Goal: Download file/media

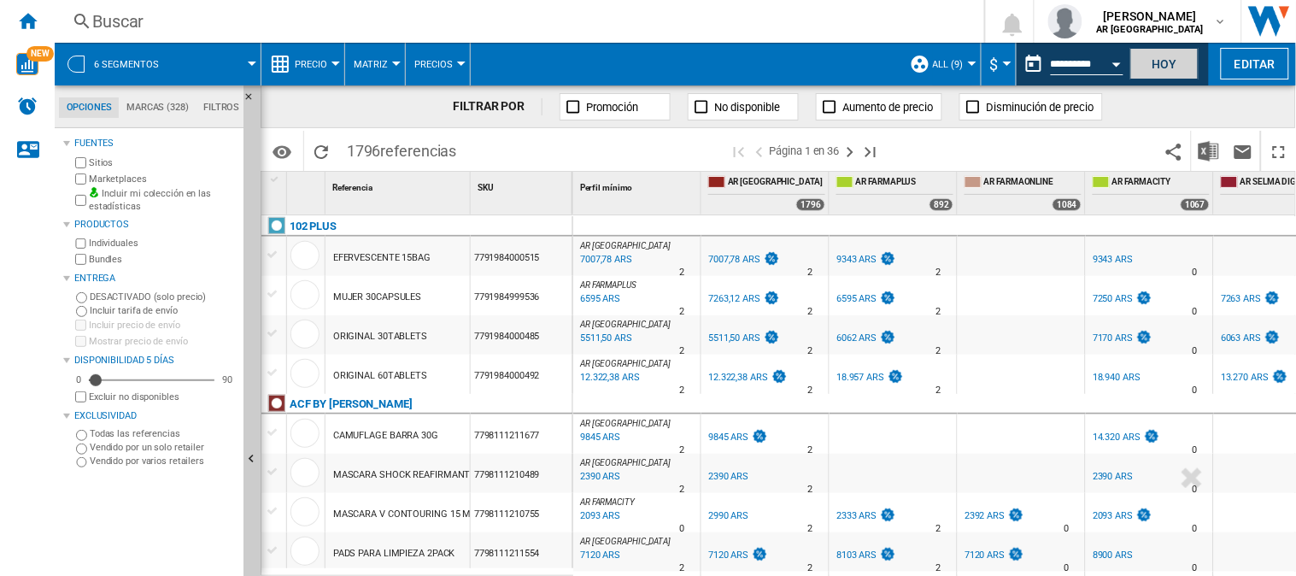
click at [1179, 62] on button "Hoy" at bounding box center [1164, 64] width 68 height 32
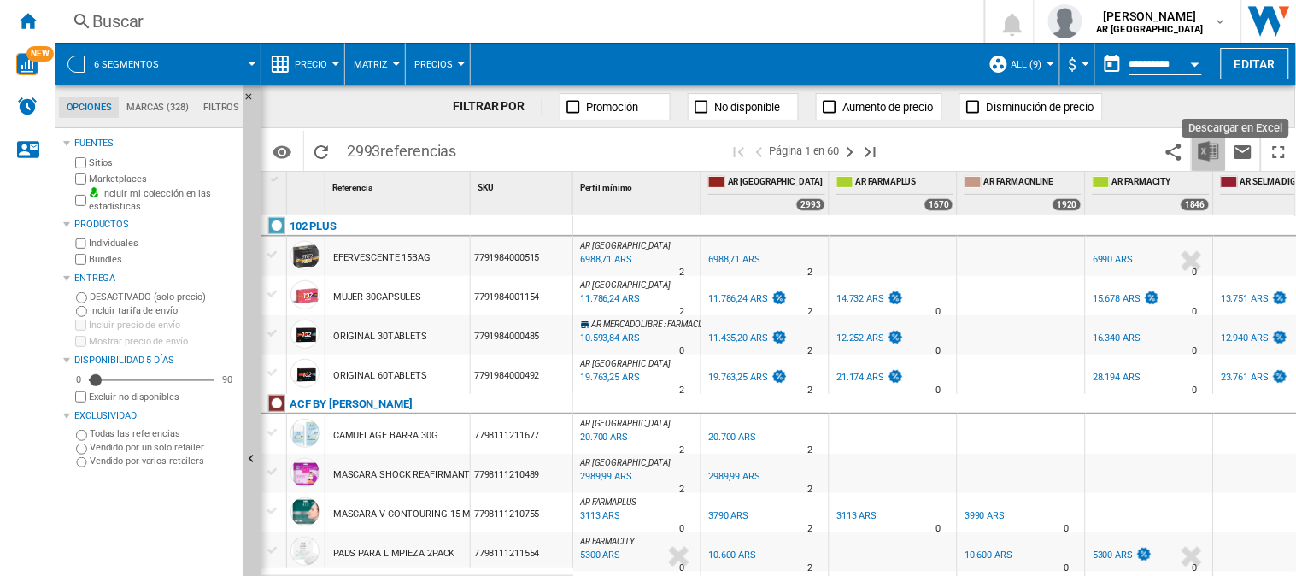
click at [1203, 152] on img "Descargar en Excel" at bounding box center [1209, 151] width 21 height 21
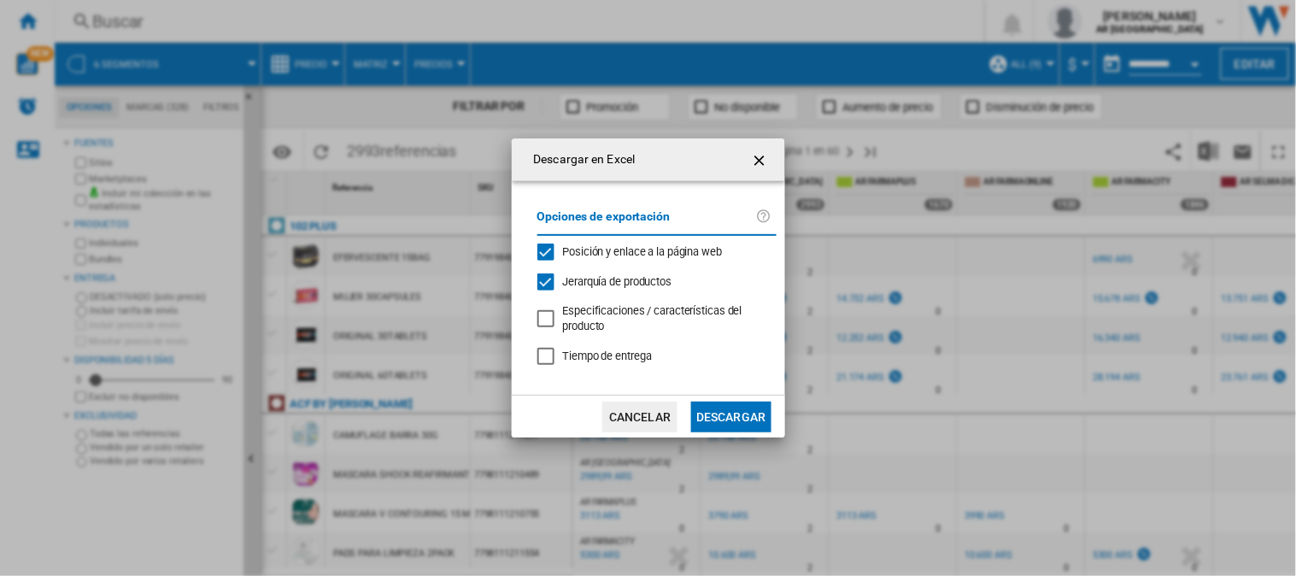
click at [641, 419] on button "Cancelar" at bounding box center [639, 417] width 75 height 31
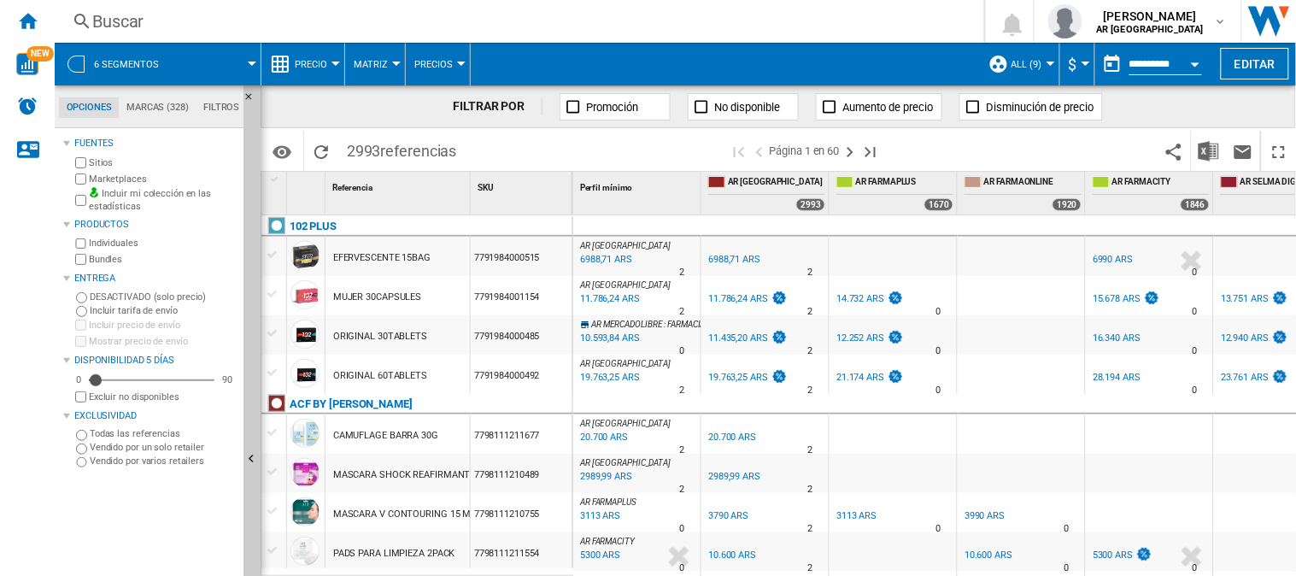
click at [114, 259] on label "Bundles" at bounding box center [163, 259] width 148 height 13
click at [1199, 152] on button "Descargar en Excel" at bounding box center [1209, 151] width 34 height 40
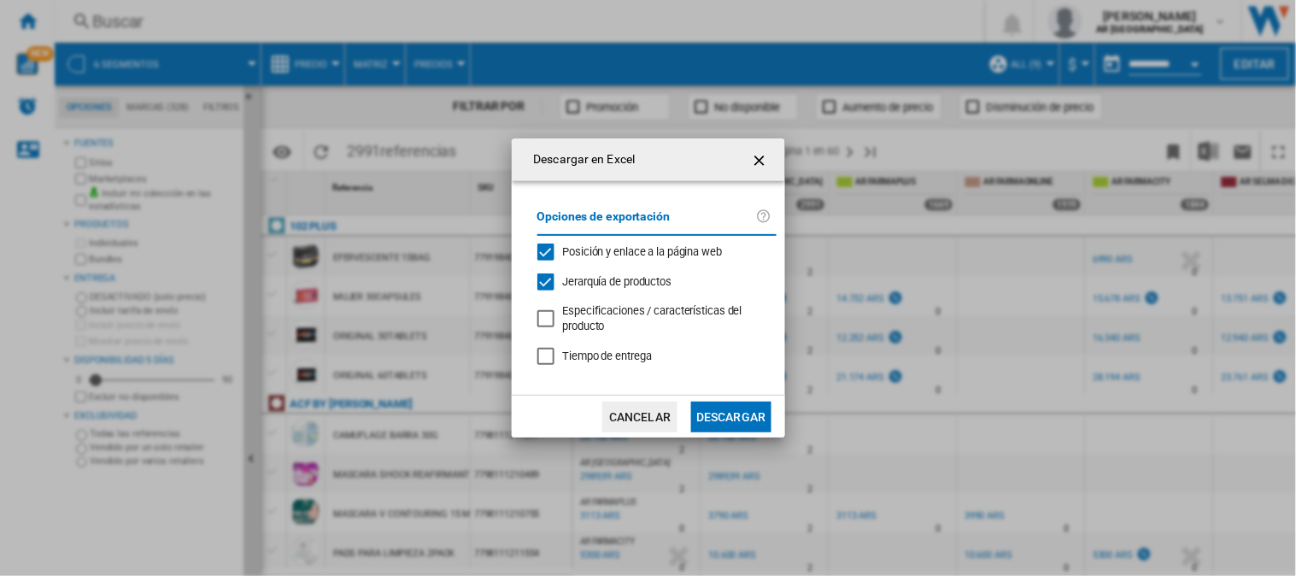
click at [719, 408] on button "Descargar" at bounding box center [730, 417] width 79 height 31
